Goal: Check status: Check status

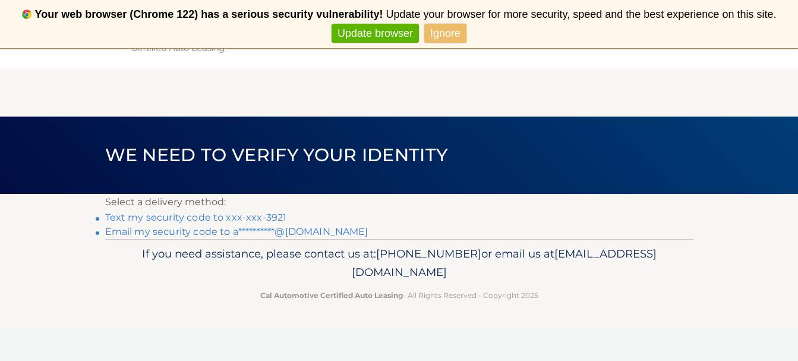
click at [229, 217] on link "Text my security code to xxx-xxx-3921" at bounding box center [196, 216] width 182 height 11
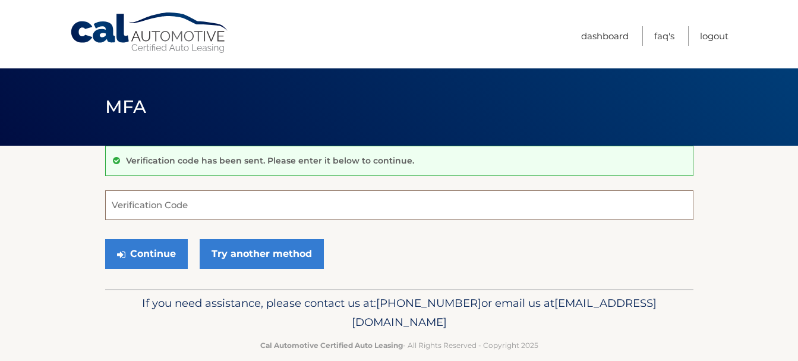
click at [229, 205] on input "Verification Code" at bounding box center [399, 205] width 588 height 30
type input "340800"
click at [105, 239] on button "Continue" at bounding box center [146, 254] width 83 height 30
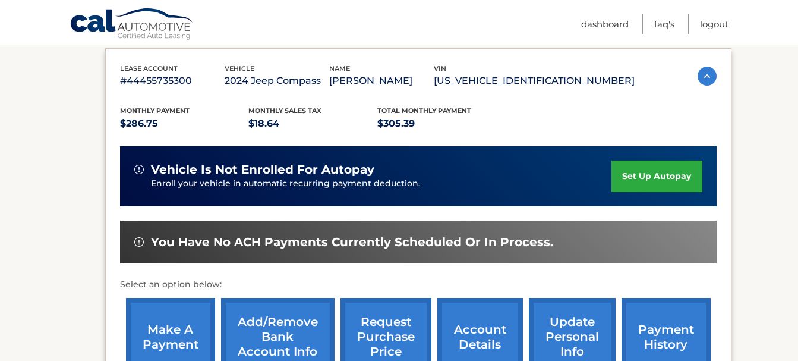
scroll to position [238, 0]
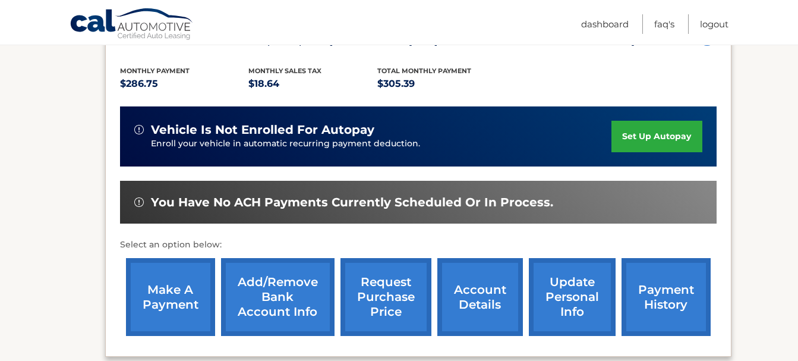
click at [661, 299] on link "payment history" at bounding box center [665, 297] width 89 height 78
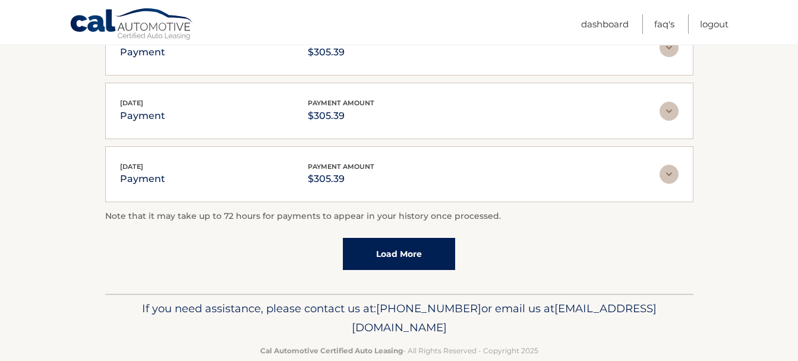
scroll to position [420, 0]
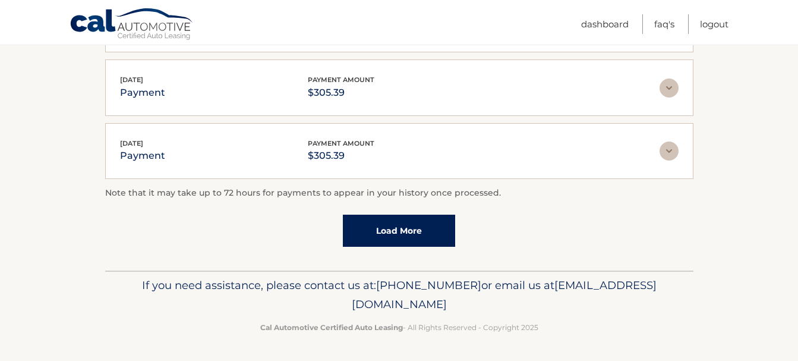
click at [396, 229] on link "Load More" at bounding box center [399, 230] width 112 height 32
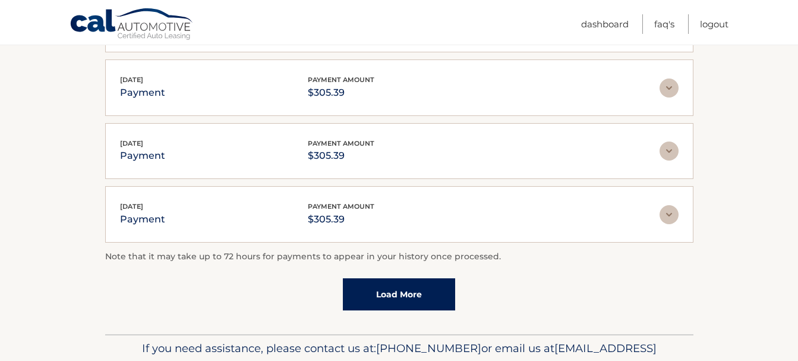
scroll to position [460, 0]
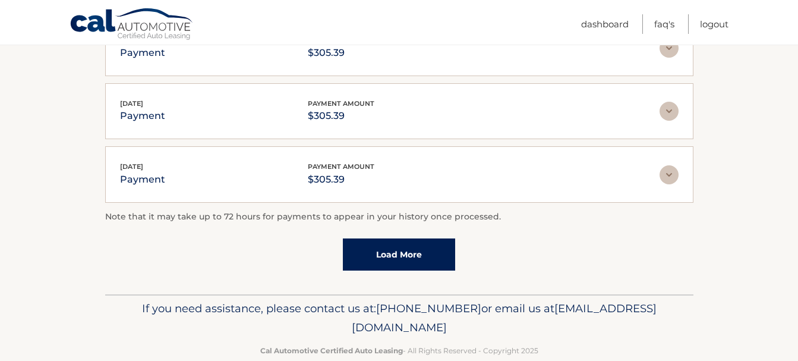
click at [395, 249] on link "Load More" at bounding box center [399, 254] width 112 height 32
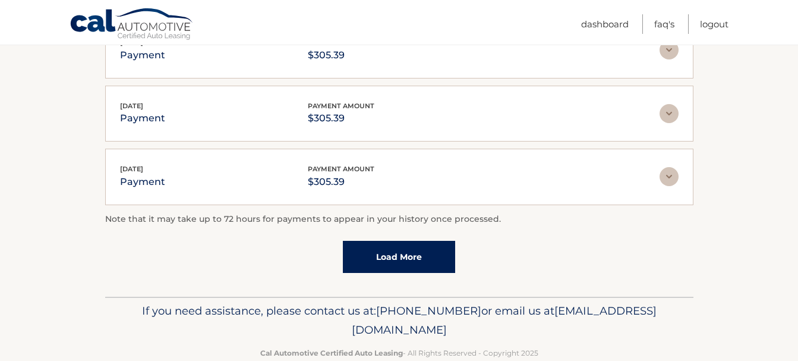
scroll to position [776, 0]
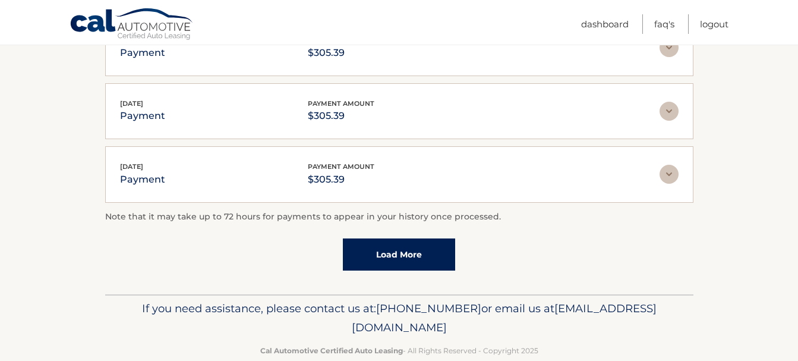
click at [397, 254] on link "Load More" at bounding box center [399, 254] width 112 height 32
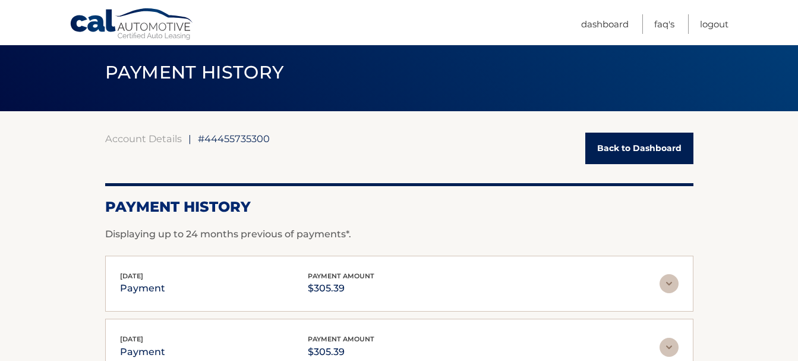
scroll to position [0, 0]
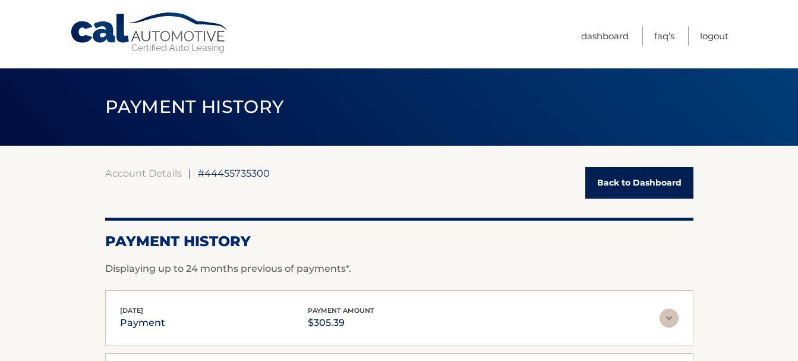
click at [634, 181] on link "Back to Dashboard" at bounding box center [639, 182] width 108 height 31
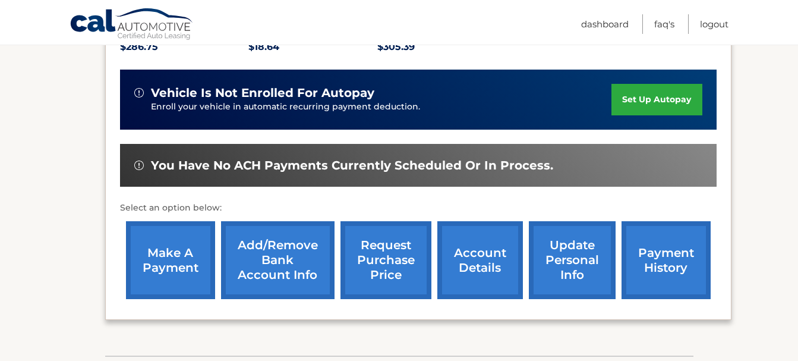
scroll to position [277, 0]
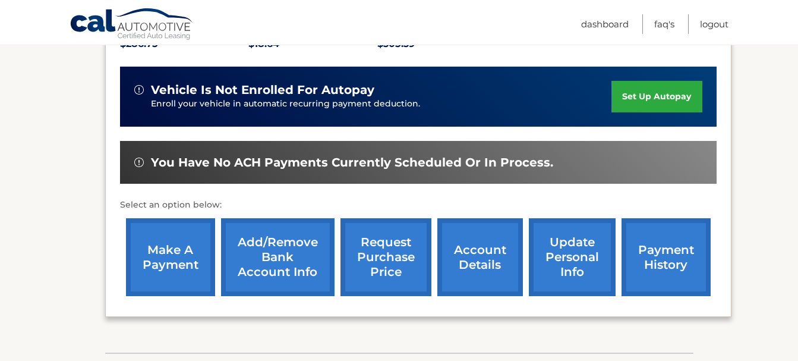
click at [470, 257] on link "account details" at bounding box center [480, 257] width 86 height 78
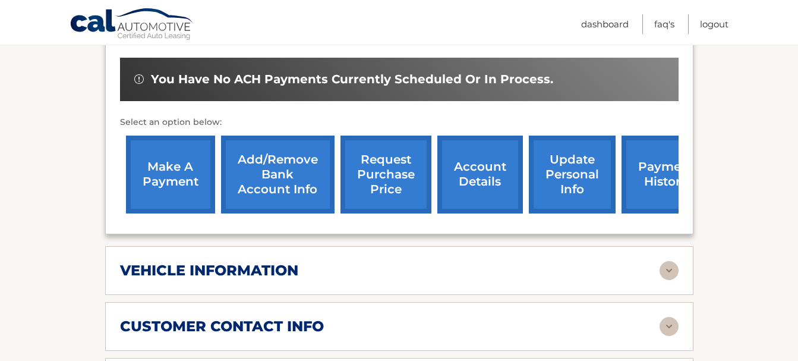
scroll to position [396, 0]
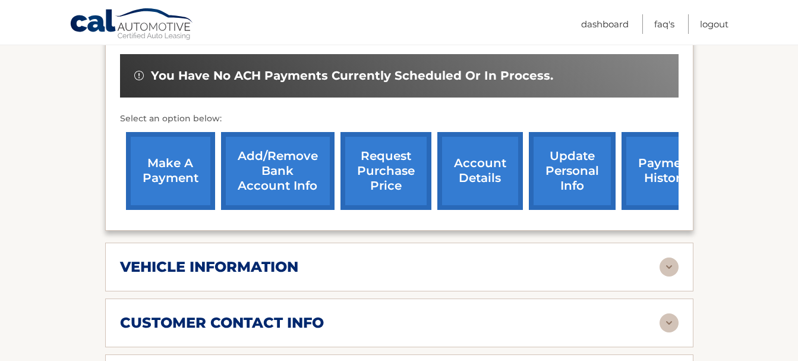
click at [669, 257] on img at bounding box center [668, 266] width 19 height 19
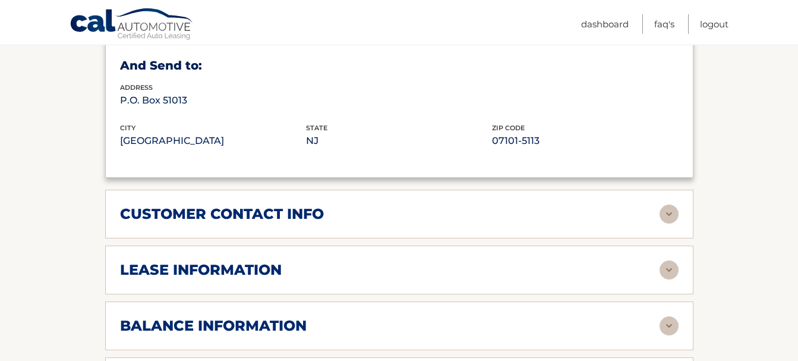
scroll to position [792, 0]
click at [668, 204] on img at bounding box center [668, 213] width 19 height 19
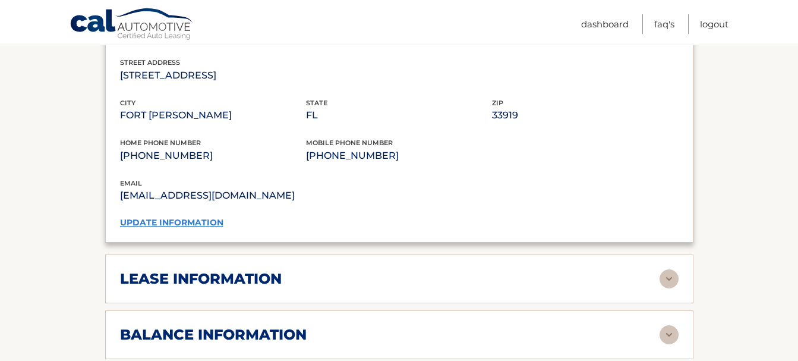
scroll to position [1029, 0]
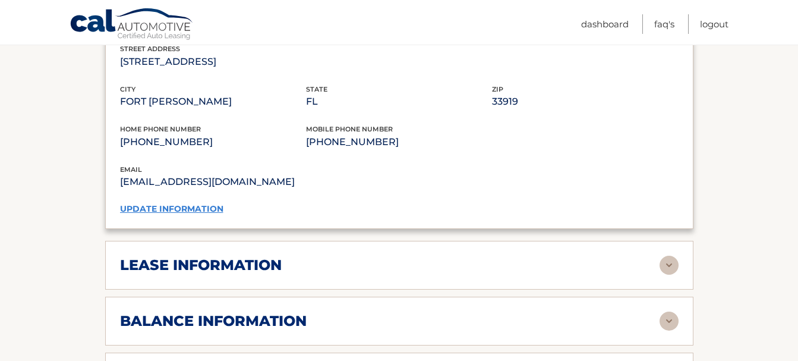
click at [668, 255] on img at bounding box center [668, 264] width 19 height 19
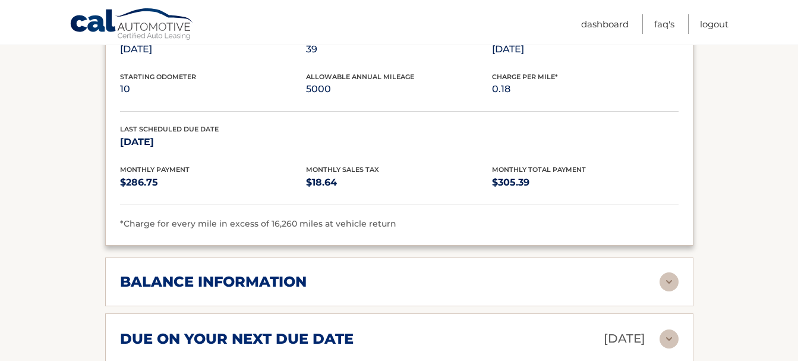
scroll to position [1307, 0]
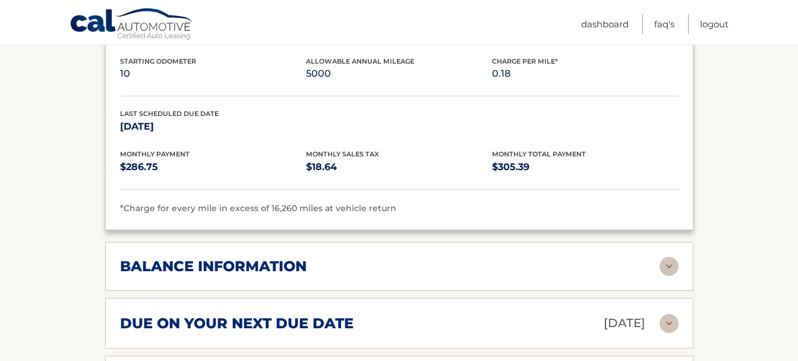
click at [668, 257] on img at bounding box center [668, 266] width 19 height 19
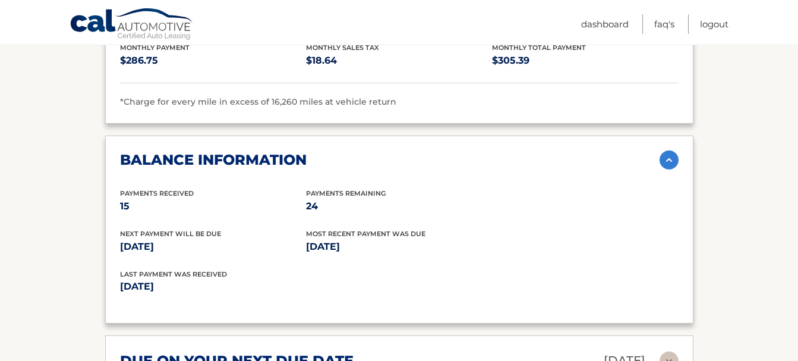
scroll to position [1465, 0]
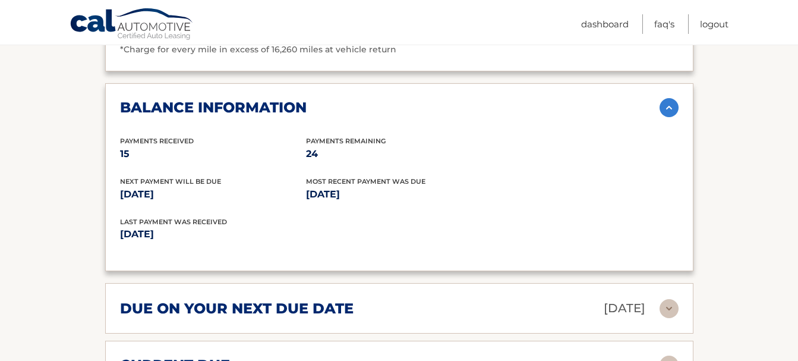
click at [671, 299] on img at bounding box center [668, 308] width 19 height 19
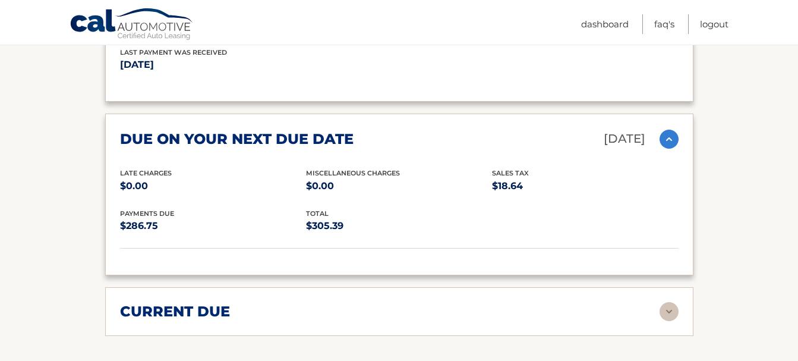
scroll to position [1663, 0]
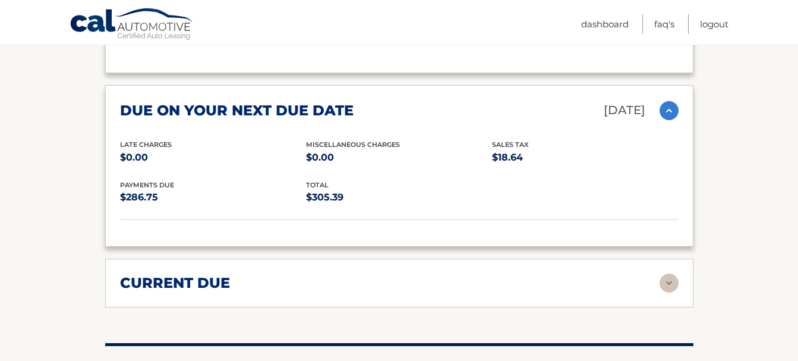
click at [667, 273] on img at bounding box center [668, 282] width 19 height 19
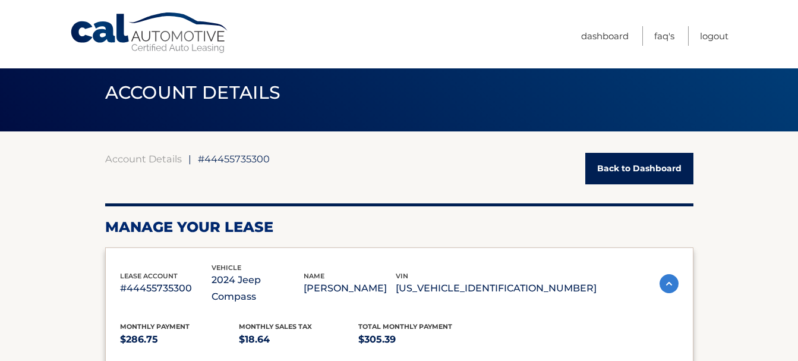
scroll to position [0, 0]
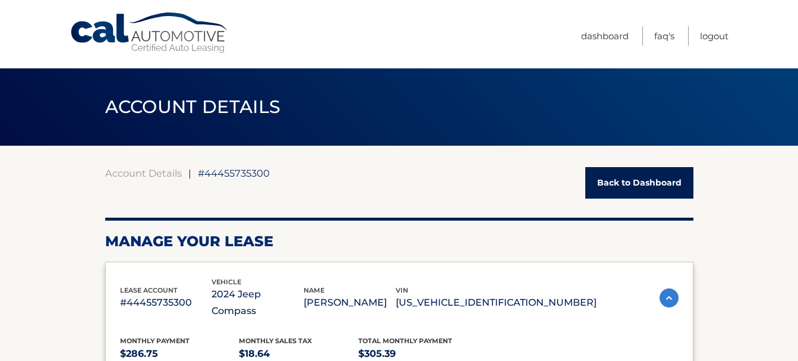
click at [630, 188] on link "Back to Dashboard" at bounding box center [639, 182] width 108 height 31
